Goal: Task Accomplishment & Management: Use online tool/utility

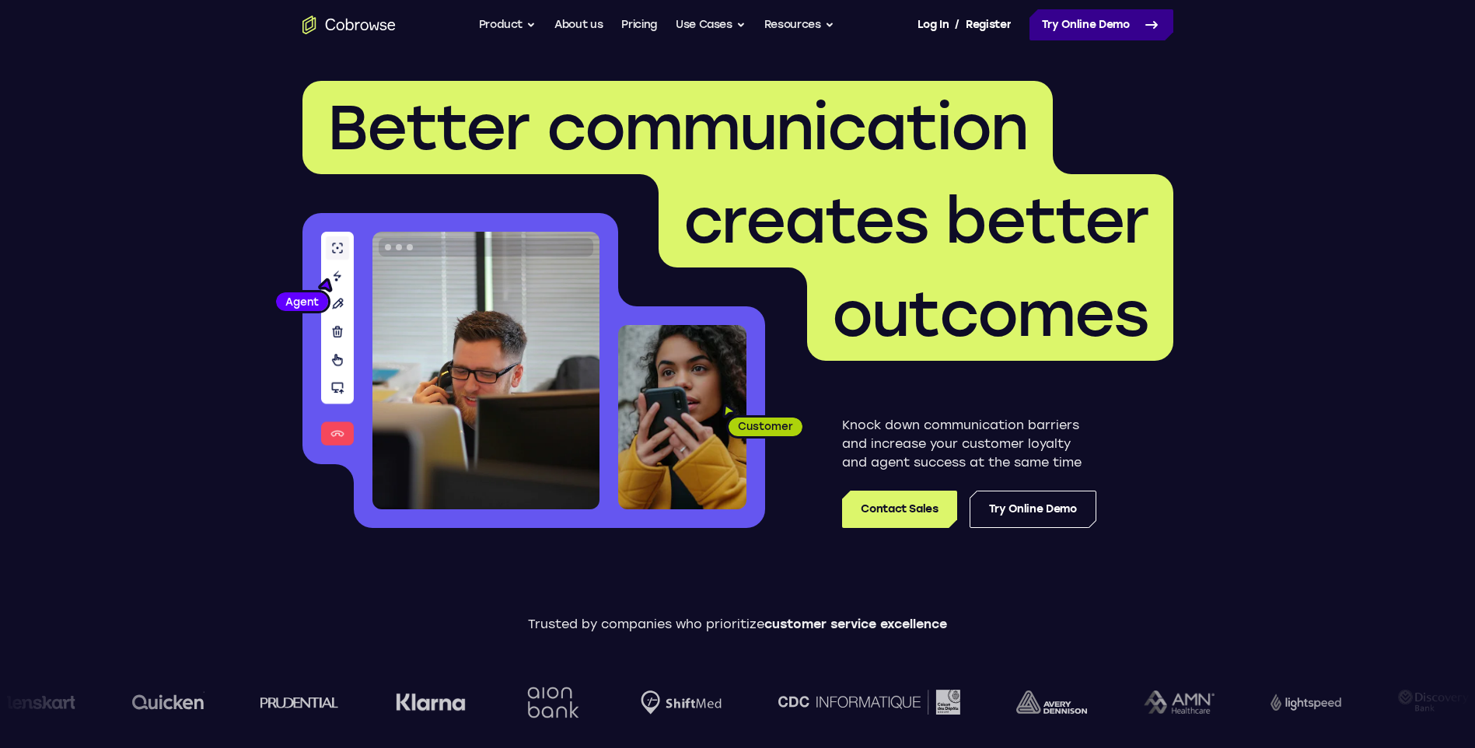
click at [370, 34] on link "Try Online Demo" at bounding box center [1102, 24] width 144 height 31
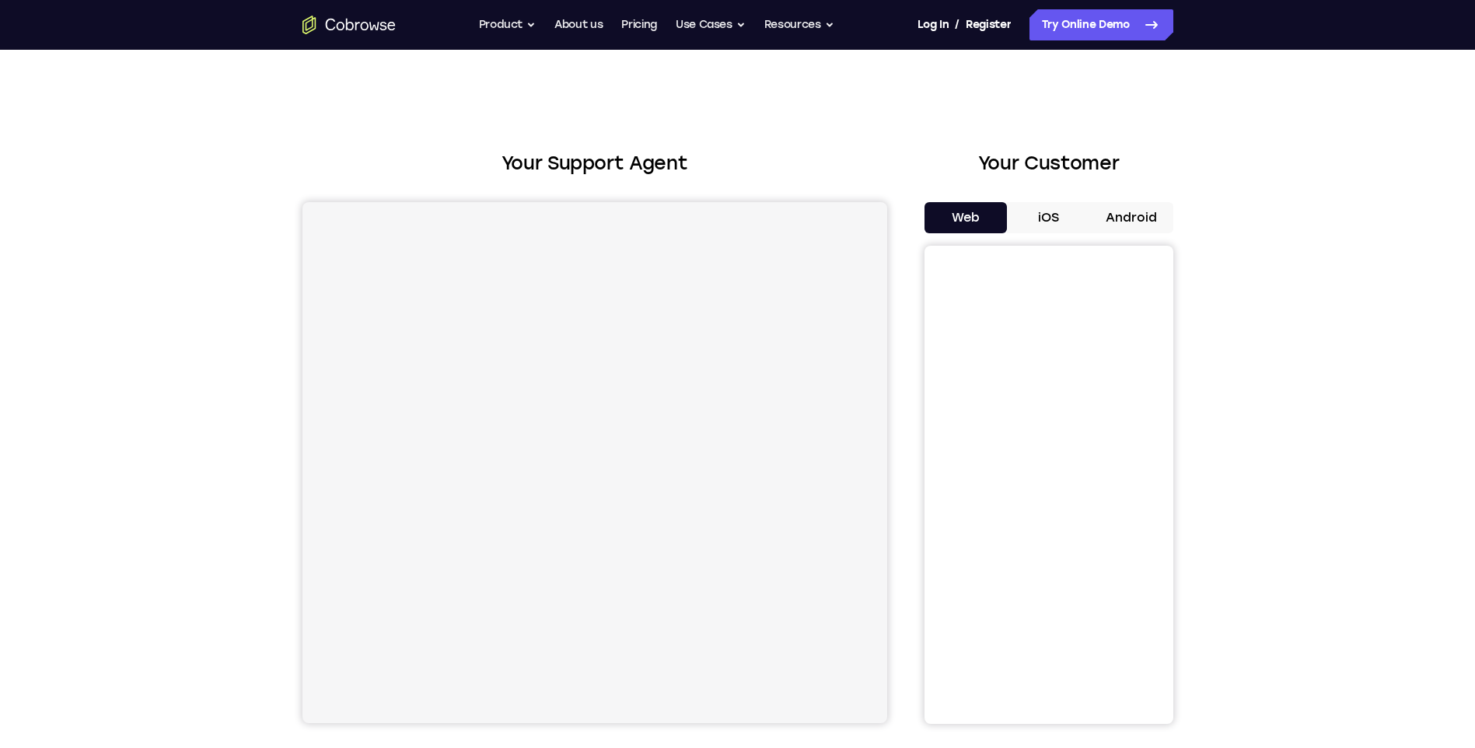
click at [1129, 220] on button "Android" at bounding box center [1131, 217] width 83 height 31
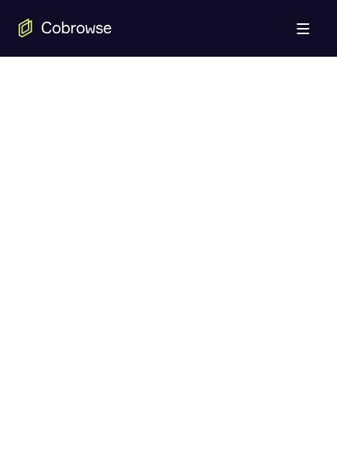
scroll to position [798, 0]
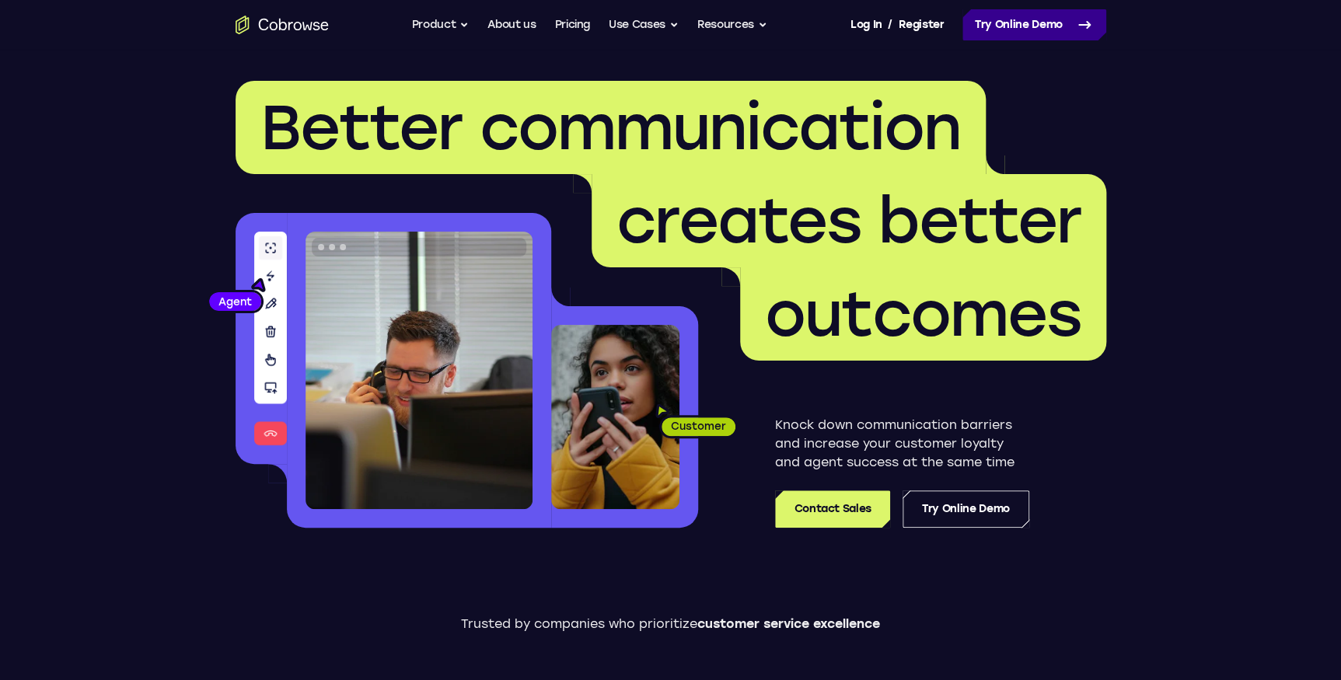
click at [1013, 27] on link "Try Online Demo" at bounding box center [1035, 24] width 144 height 31
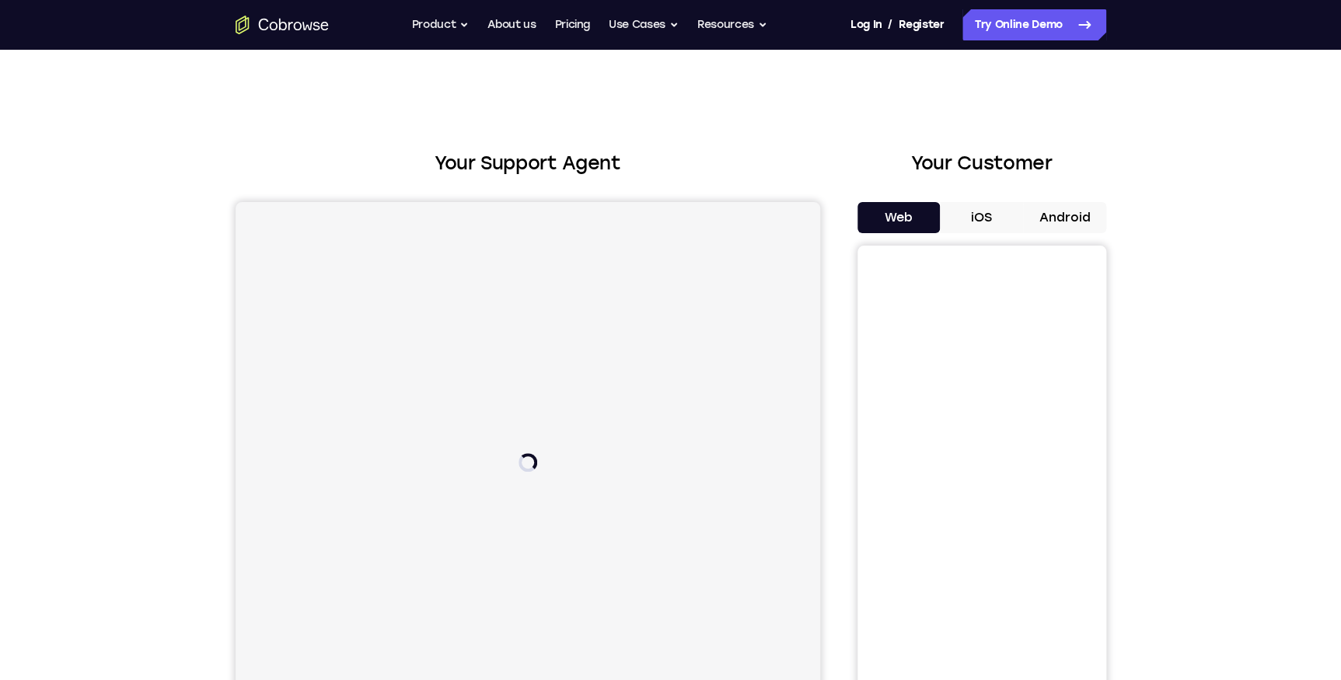
drag, startPoint x: 1023, startPoint y: 204, endPoint x: 1037, endPoint y: 205, distance: 14.1
click at [1030, 204] on button "Android" at bounding box center [1064, 217] width 83 height 31
click at [1050, 208] on button "Android" at bounding box center [1064, 217] width 83 height 31
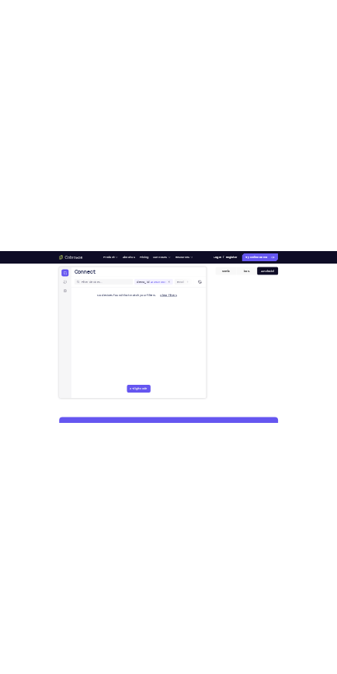
scroll to position [141, 0]
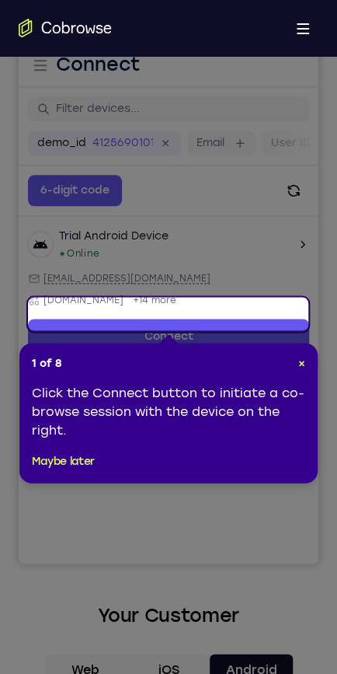
click at [296, 355] on header "1 of 8 ×" at bounding box center [169, 363] width 274 height 16
click at [300, 362] on span "×" at bounding box center [302, 362] width 7 height 13
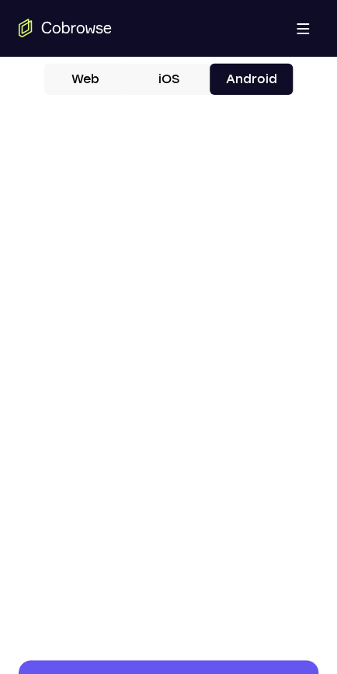
scroll to position [707, 0]
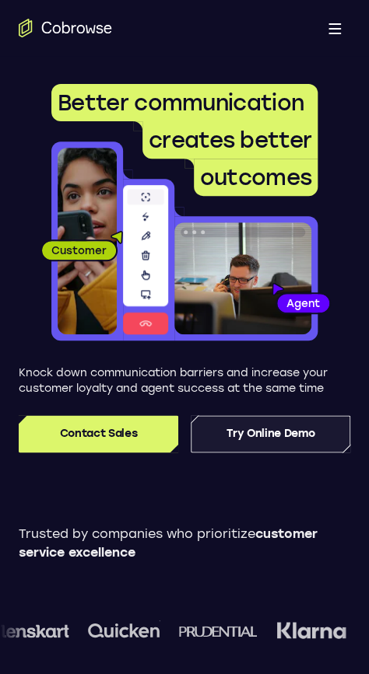
click at [249, 450] on link "Try Online Demo" at bounding box center [270, 433] width 159 height 37
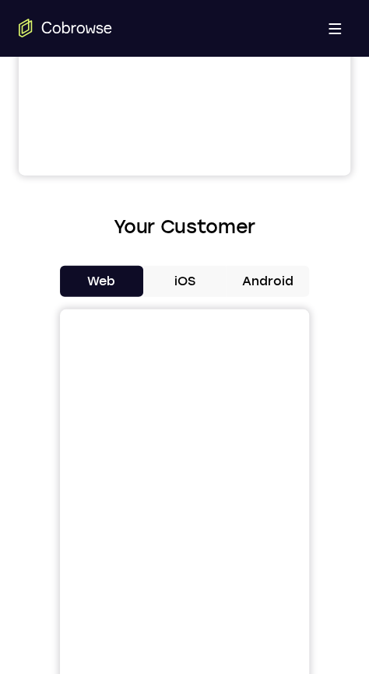
scroll to position [707, 0]
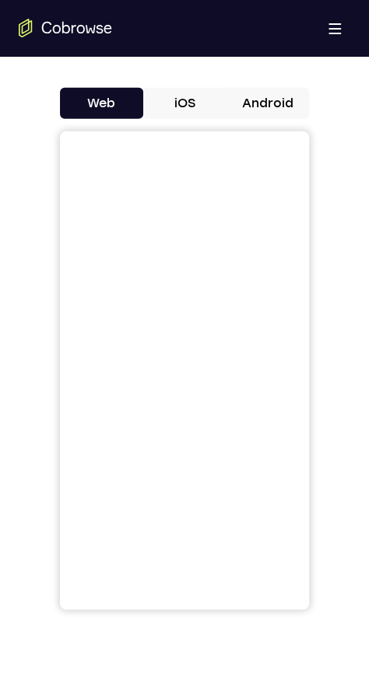
click at [272, 101] on button "Android" at bounding box center [267, 103] width 83 height 31
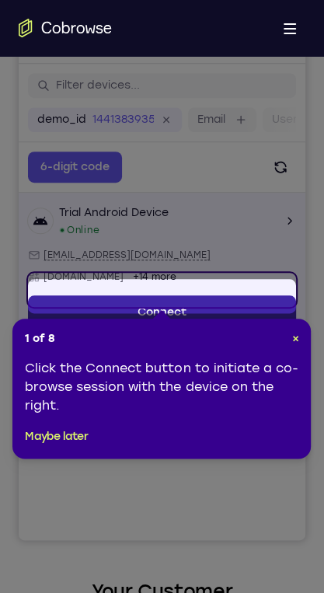
scroll to position [158, 0]
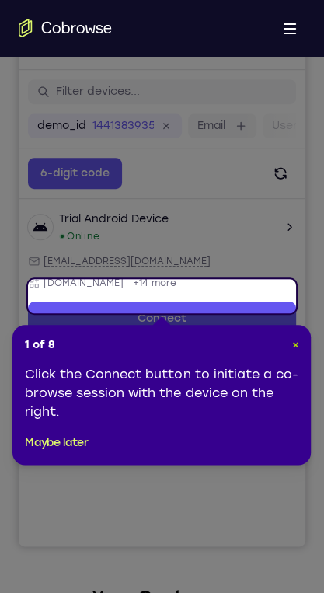
click at [292, 348] on span "×" at bounding box center [295, 344] width 7 height 13
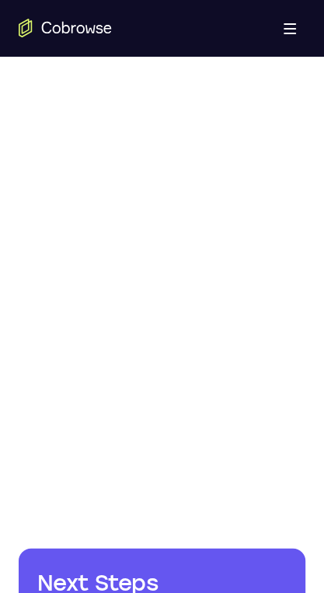
scroll to position [780, 0]
